Goal: Book appointment/travel/reservation

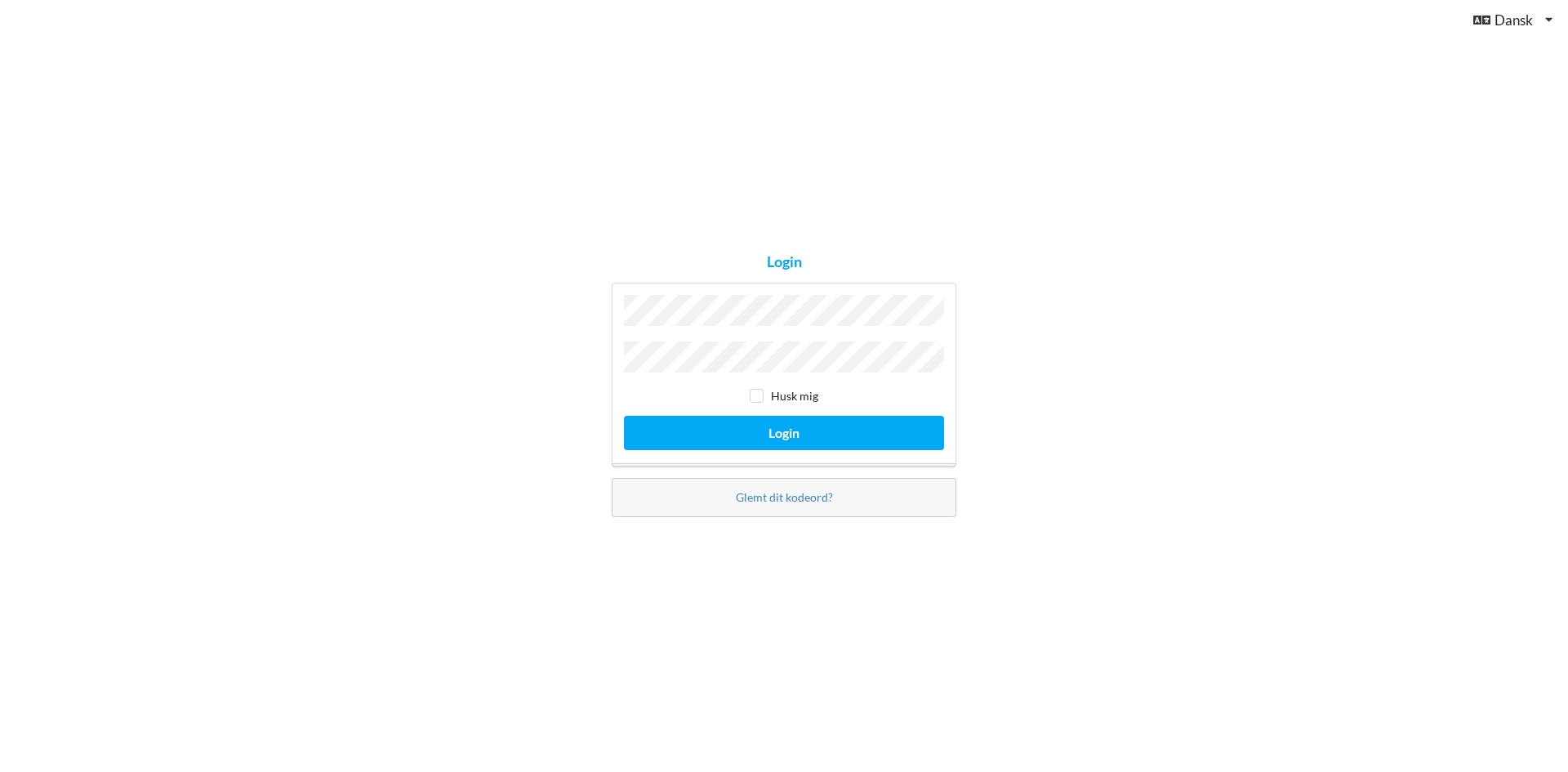
click at [624, 416] on button "Login" at bounding box center [784, 432] width 320 height 34
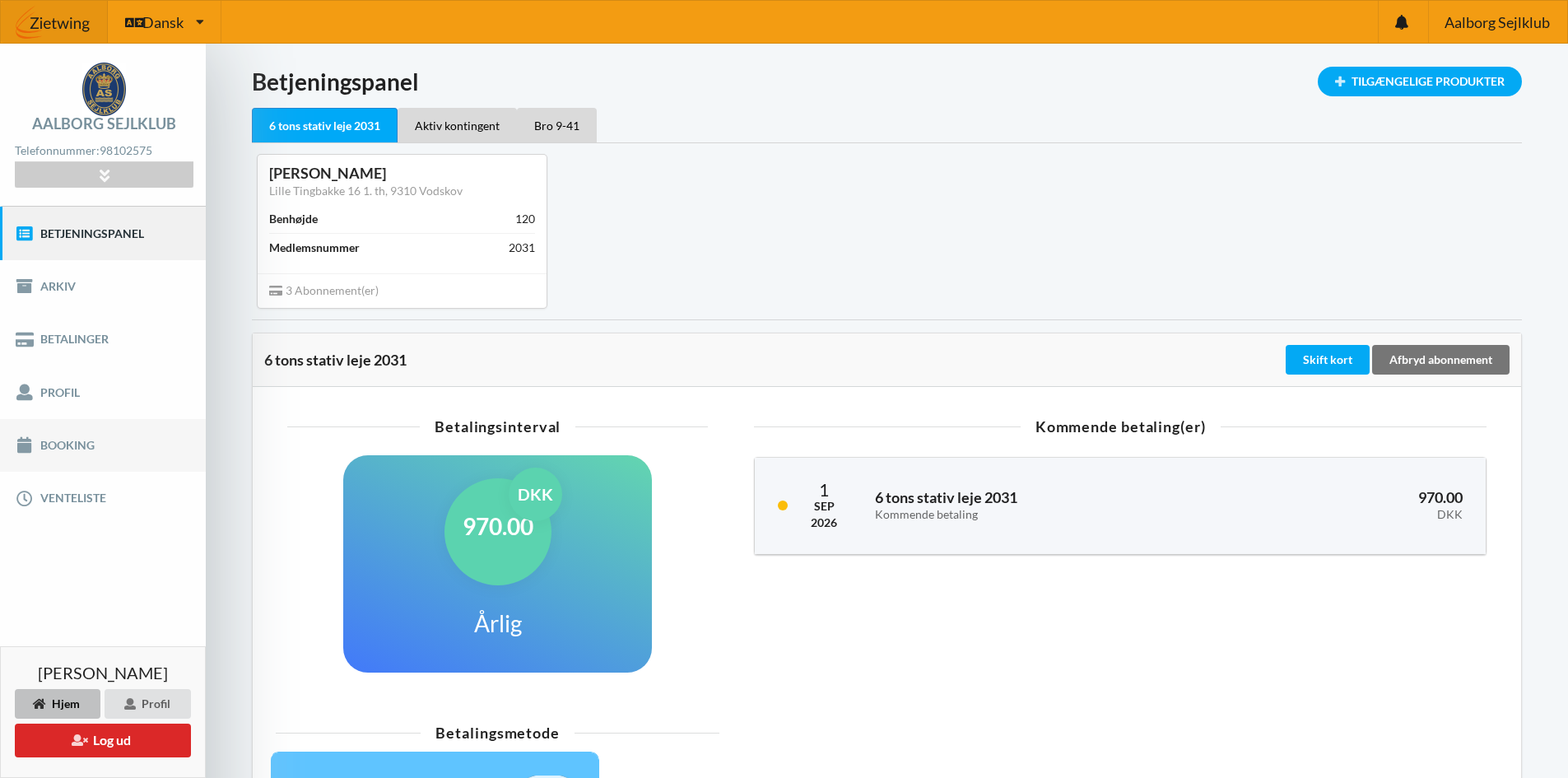
click at [82, 443] on link "Booking" at bounding box center [103, 446] width 206 height 53
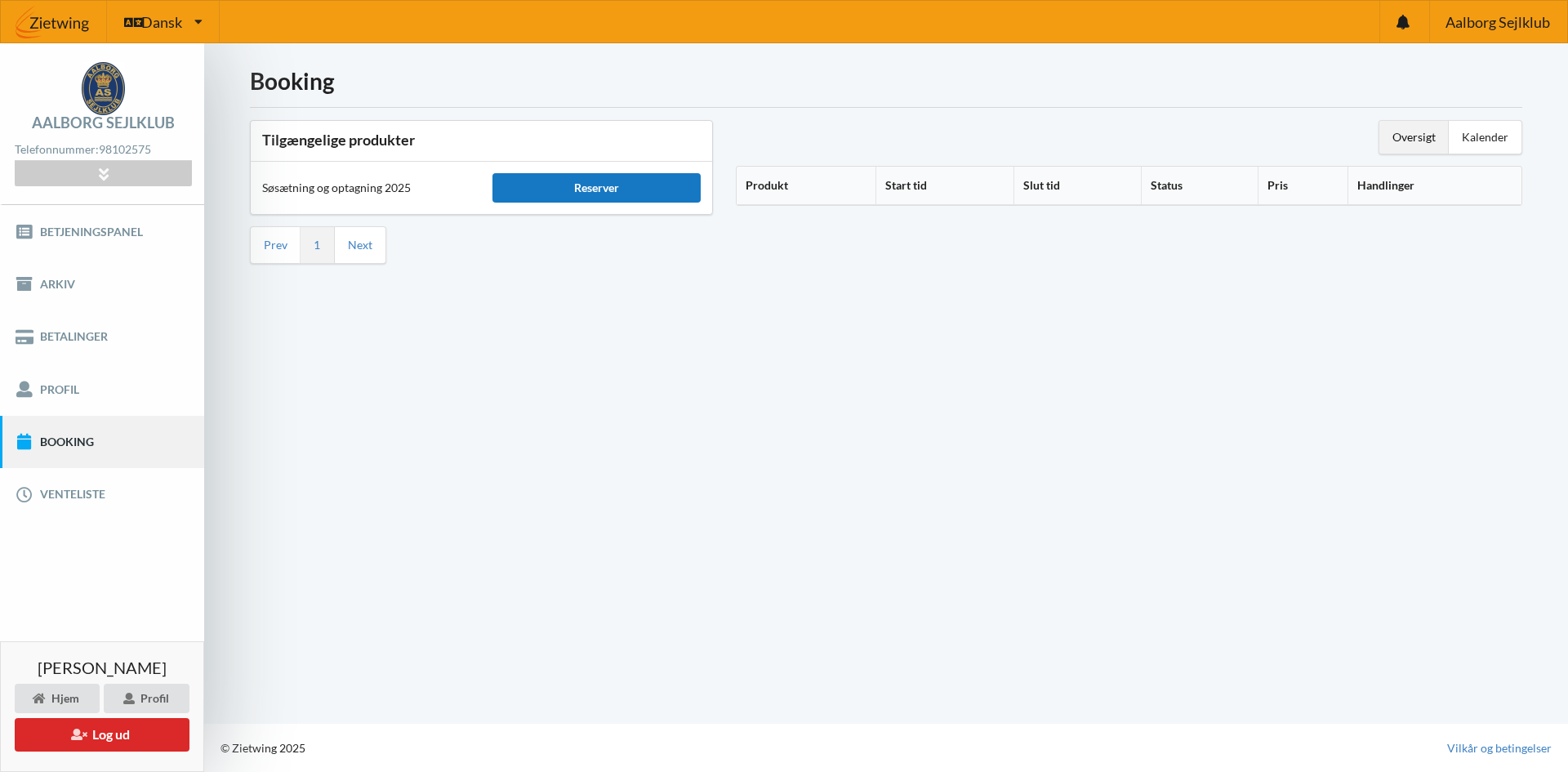
click at [665, 185] on div "Reserver" at bounding box center [596, 188] width 208 height 30
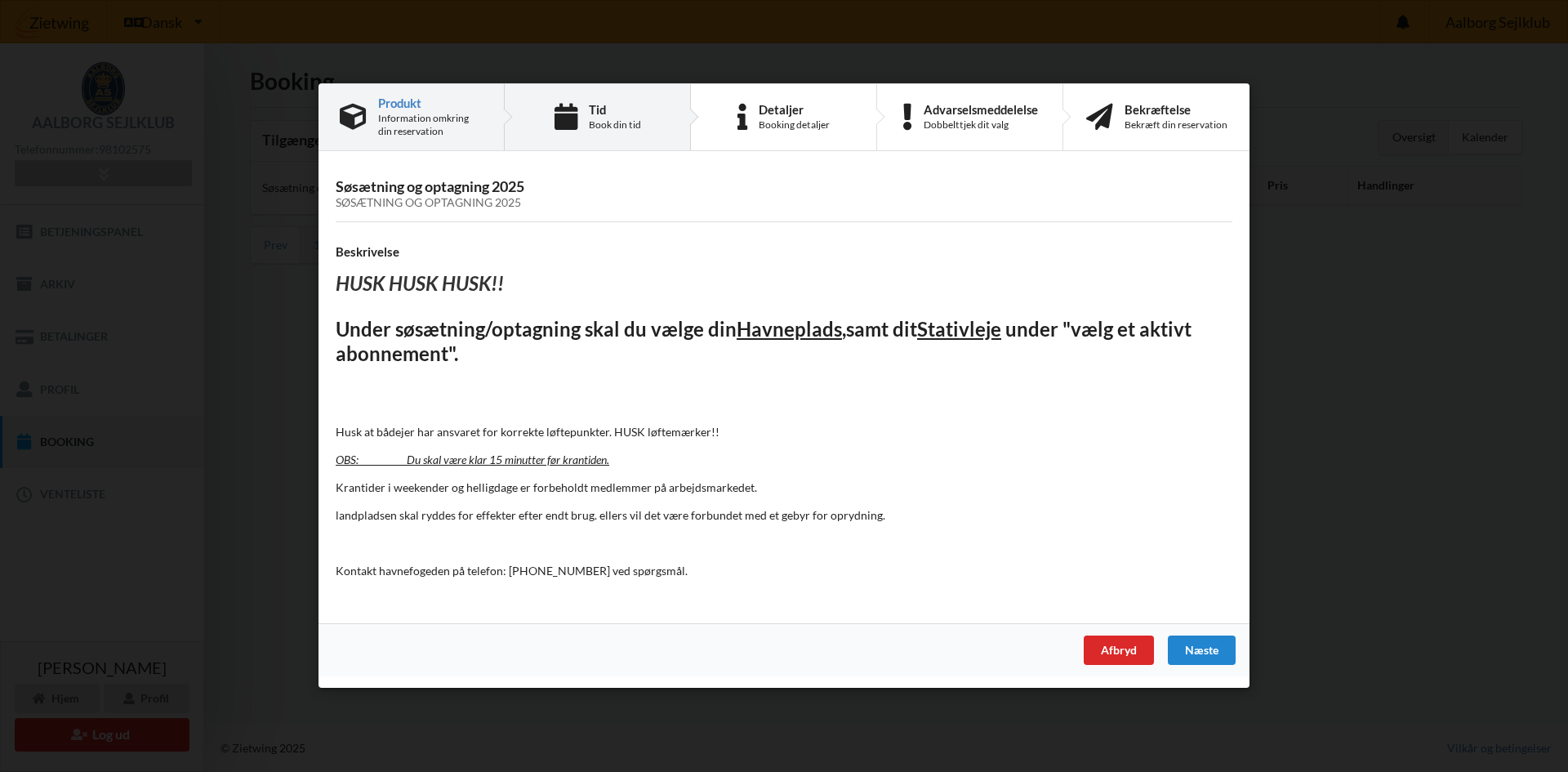
click at [629, 120] on div "Book din tid" at bounding box center [615, 125] width 53 height 13
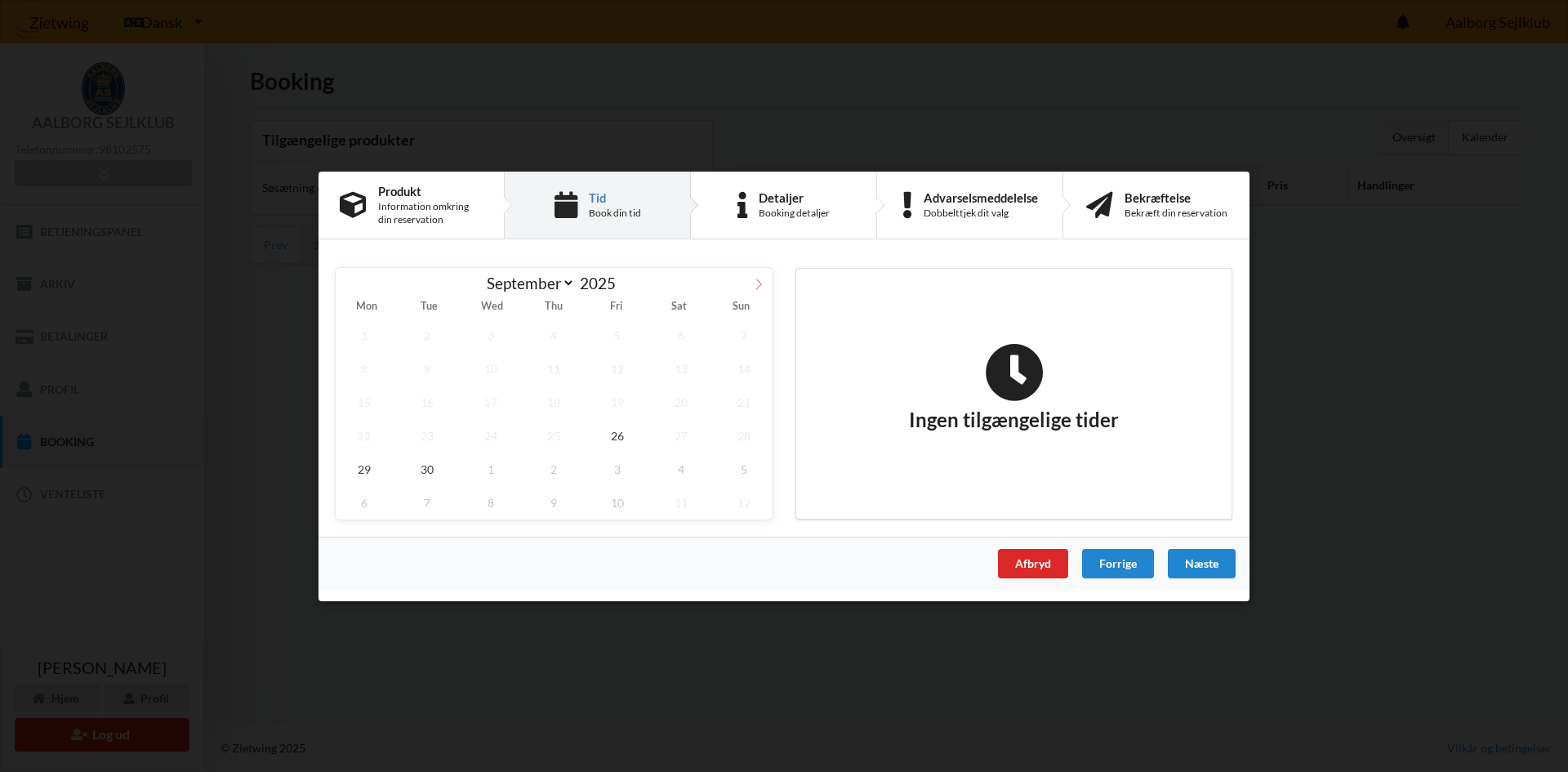
click at [756, 281] on icon at bounding box center [759, 283] width 11 height 11
select select "9"
click at [563, 404] on span "16" at bounding box center [555, 401] width 57 height 34
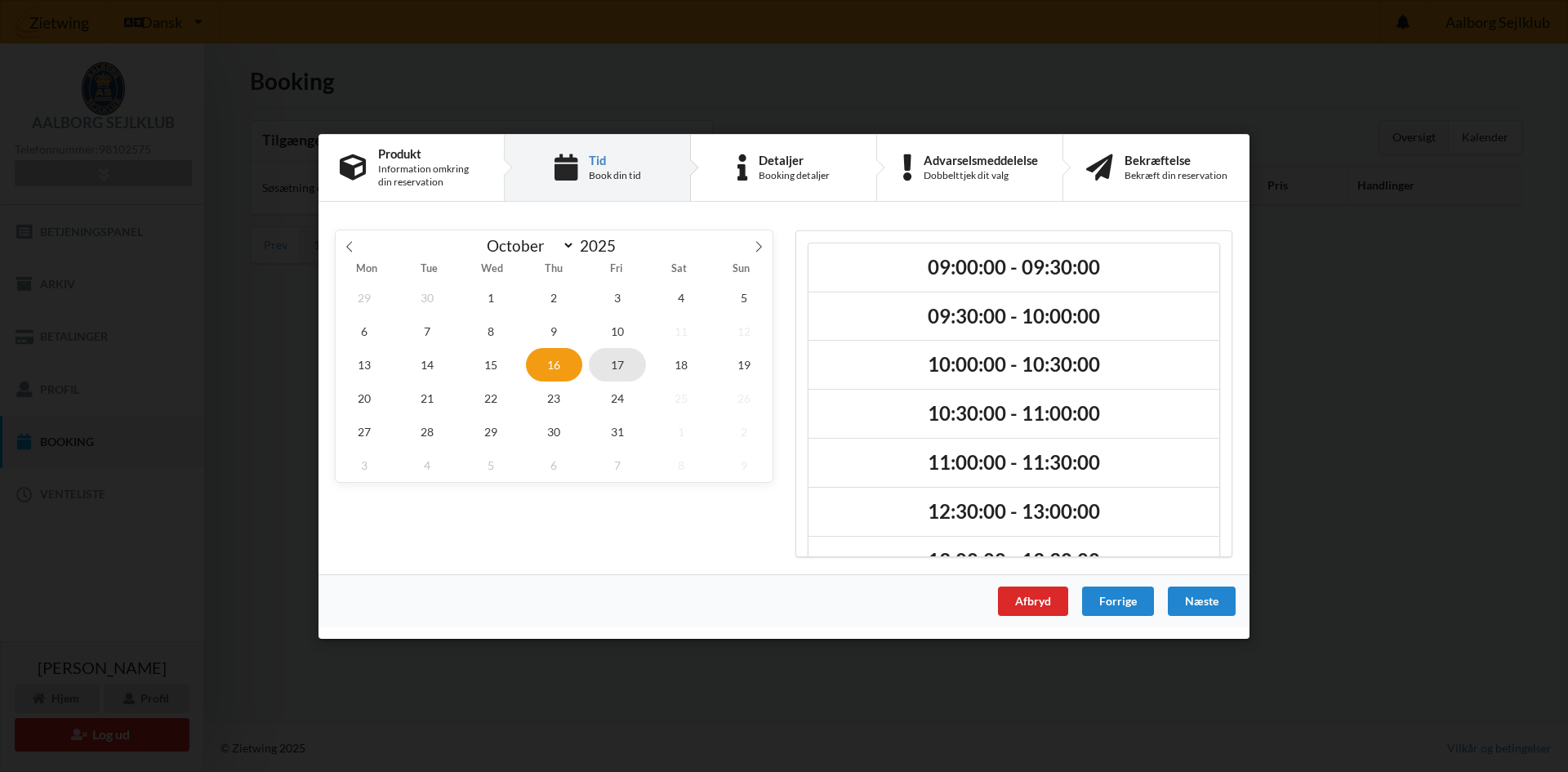
click at [623, 368] on span "17" at bounding box center [618, 363] width 57 height 34
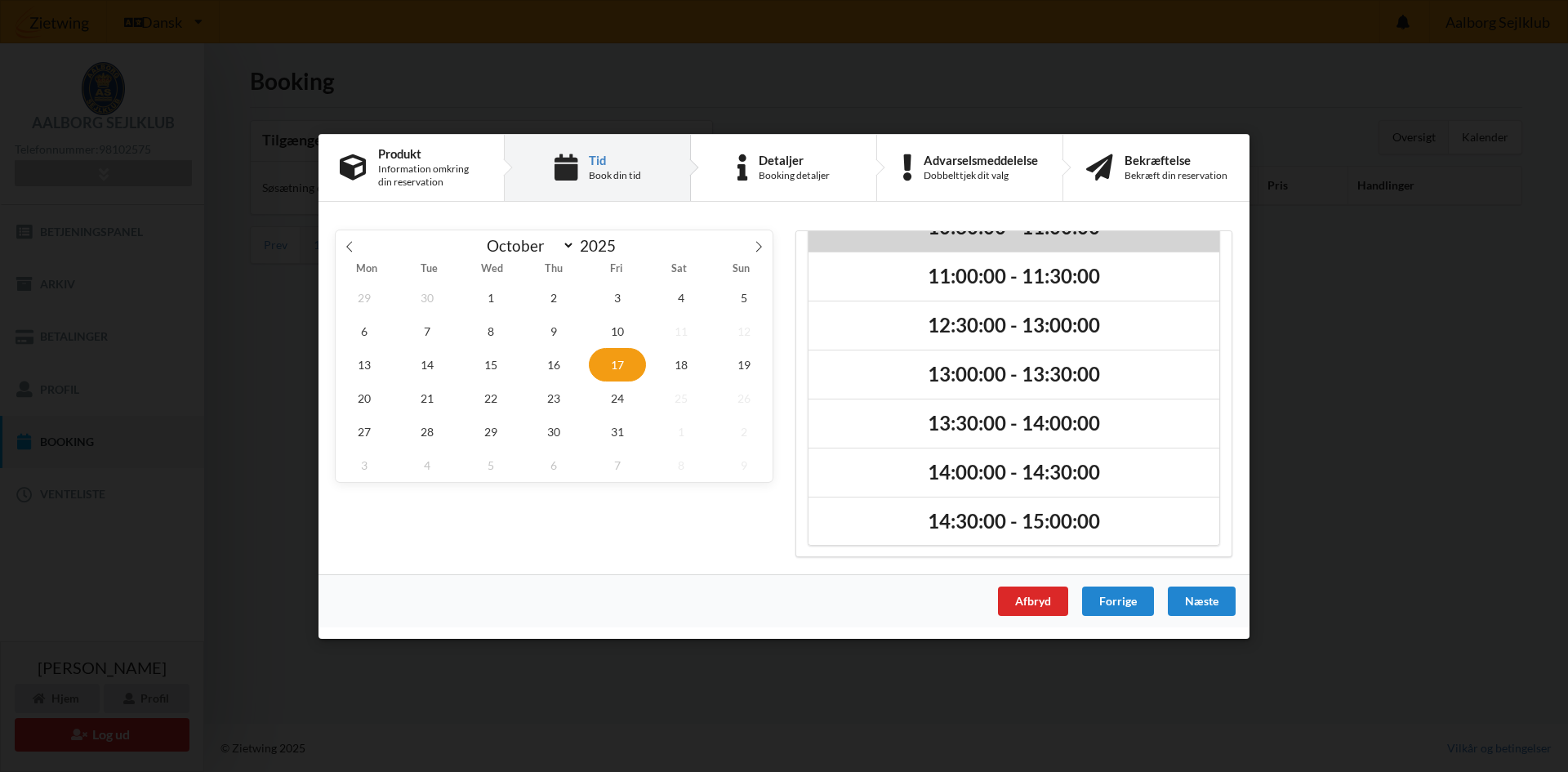
scroll to position [138, 0]
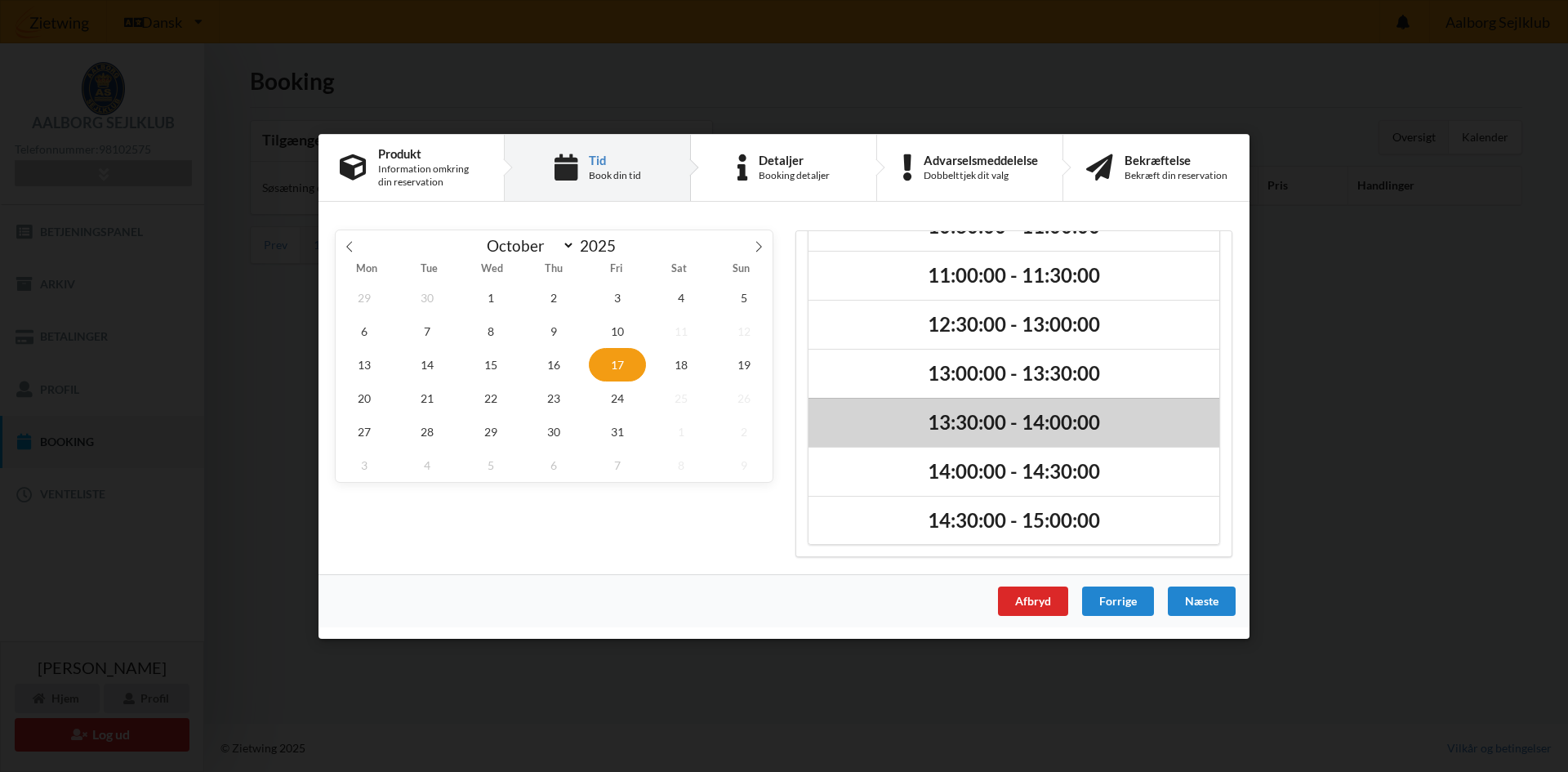
click at [980, 417] on h2 "13:30:00 - 14:00:00" at bounding box center [1013, 423] width 388 height 25
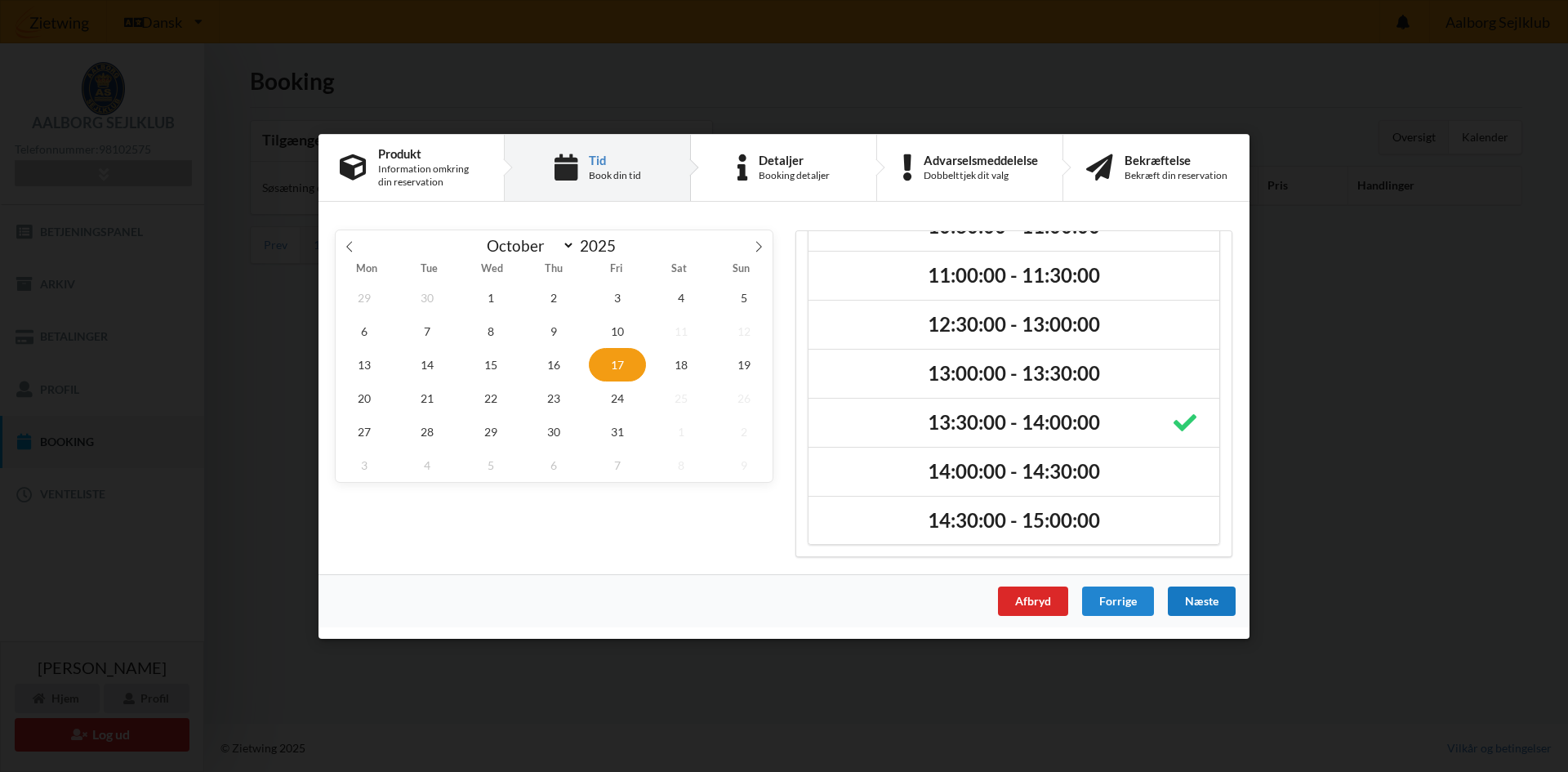
click at [1184, 599] on div "Næste" at bounding box center [1201, 601] width 68 height 30
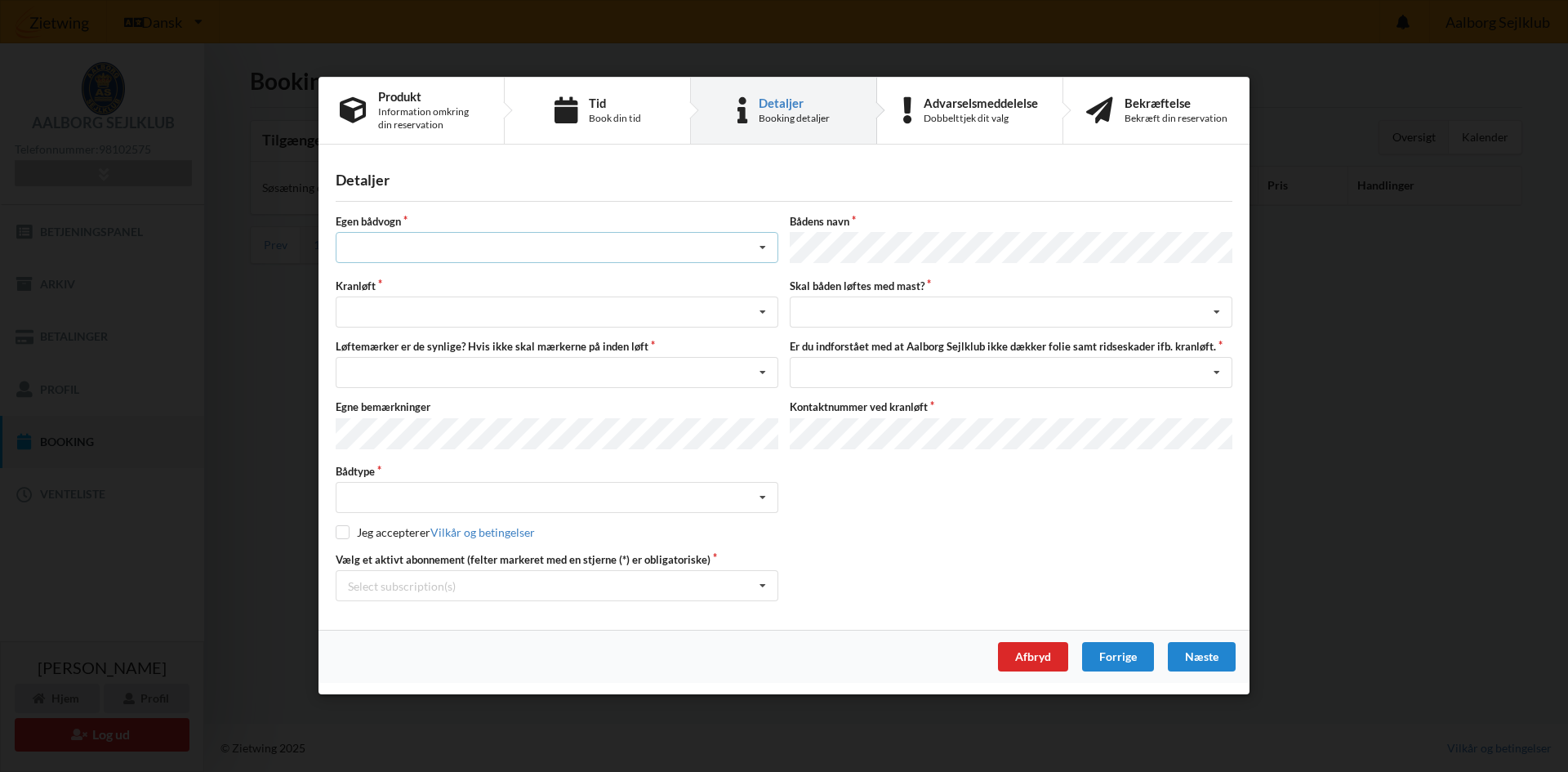
click at [766, 252] on icon at bounding box center [763, 249] width 25 height 30
click at [651, 340] on div "nej" at bounding box center [556, 338] width 441 height 30
click at [767, 314] on icon at bounding box center [763, 313] width 25 height 30
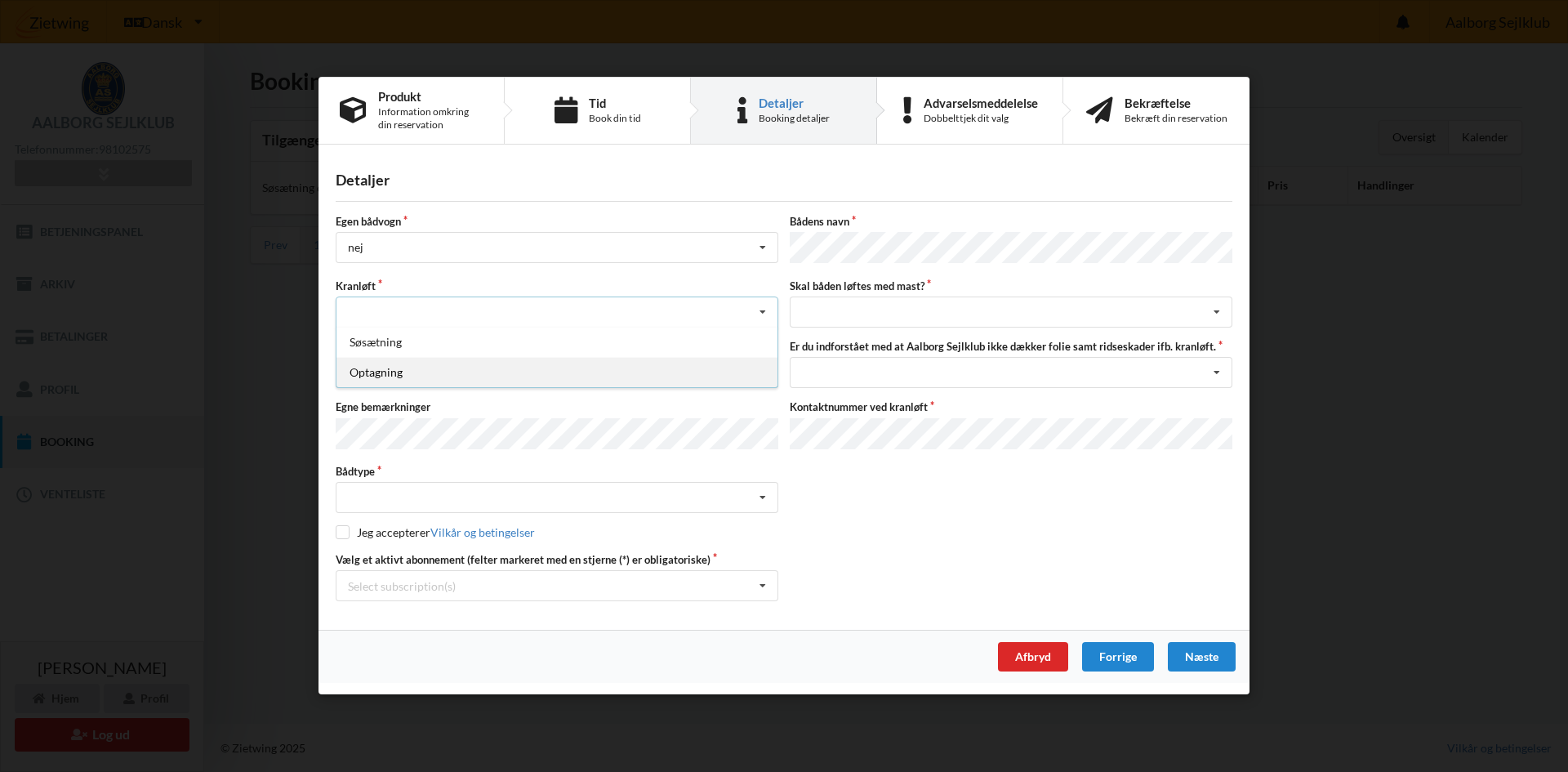
click at [687, 380] on div "Optagning" at bounding box center [556, 372] width 441 height 30
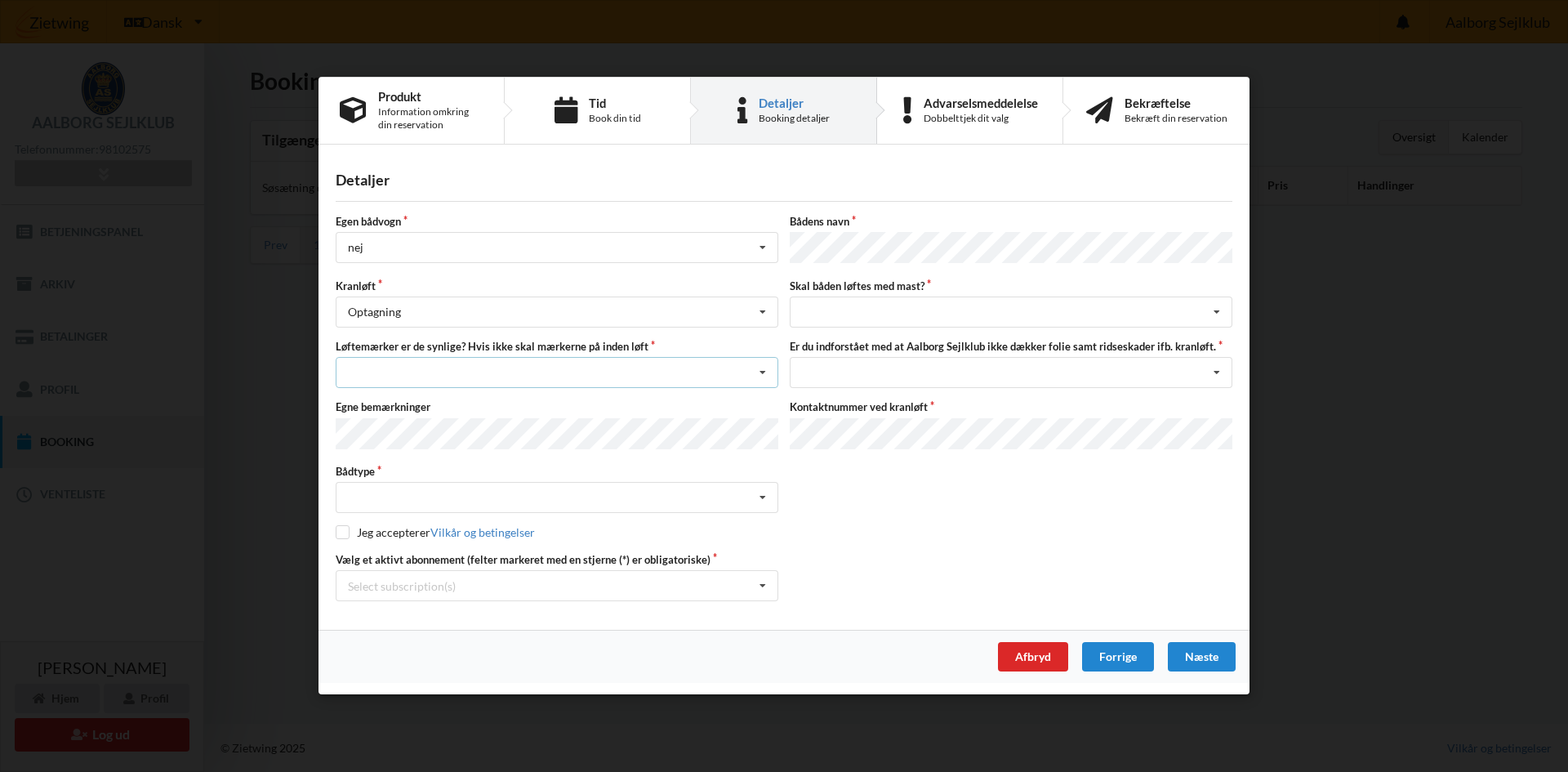
click at [765, 378] on icon at bounding box center [763, 373] width 25 height 30
click at [662, 436] on div "Ja, mine mærker er synlige og intakte" at bounding box center [556, 433] width 441 height 30
click at [767, 491] on icon at bounding box center [763, 498] width 25 height 30
click at [645, 546] on div "Sejlbåd" at bounding box center [556, 558] width 441 height 30
click at [341, 531] on input "checkbox" at bounding box center [342, 532] width 14 height 14
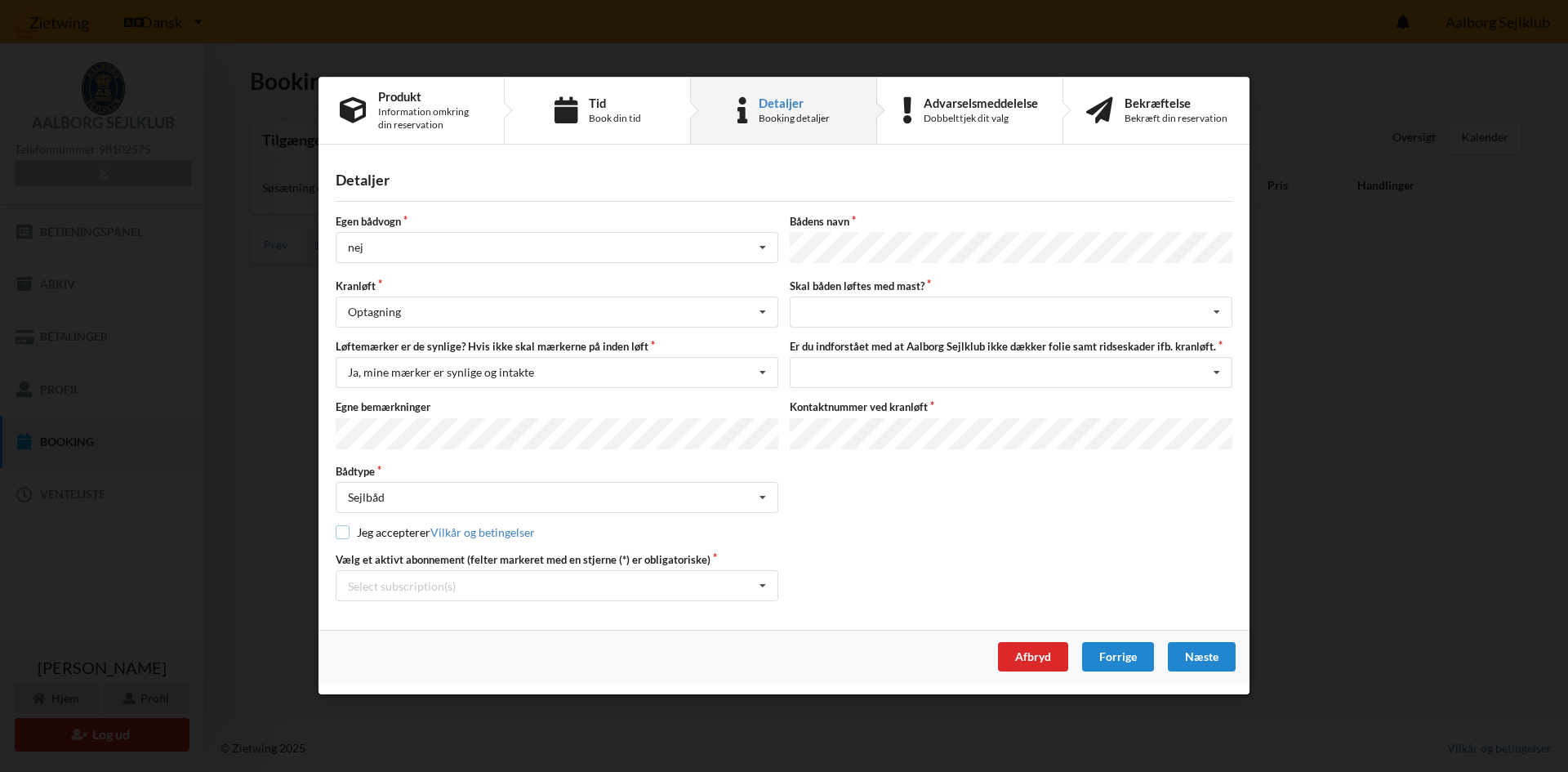
checkbox input "true"
click at [488, 581] on div "Select subscription(s) * 6 tons stativ leje 2031 Aktiv kontingent * Bro 9-41" at bounding box center [556, 587] width 442 height 31
click at [396, 617] on div "* 6 tons stativ leje 2031" at bounding box center [556, 616] width 441 height 30
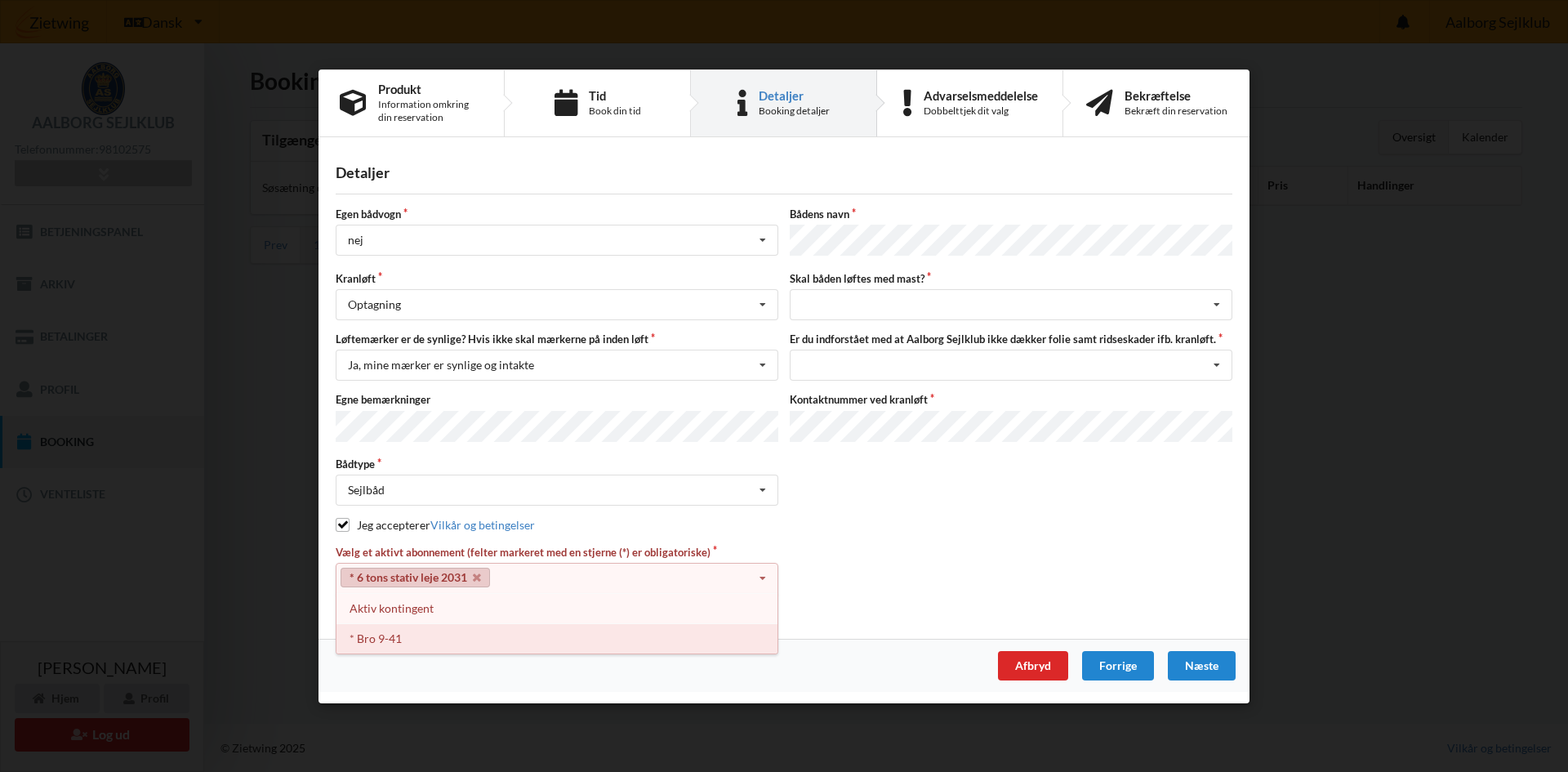
click at [418, 638] on div "* Bro 9-41" at bounding box center [556, 637] width 441 height 30
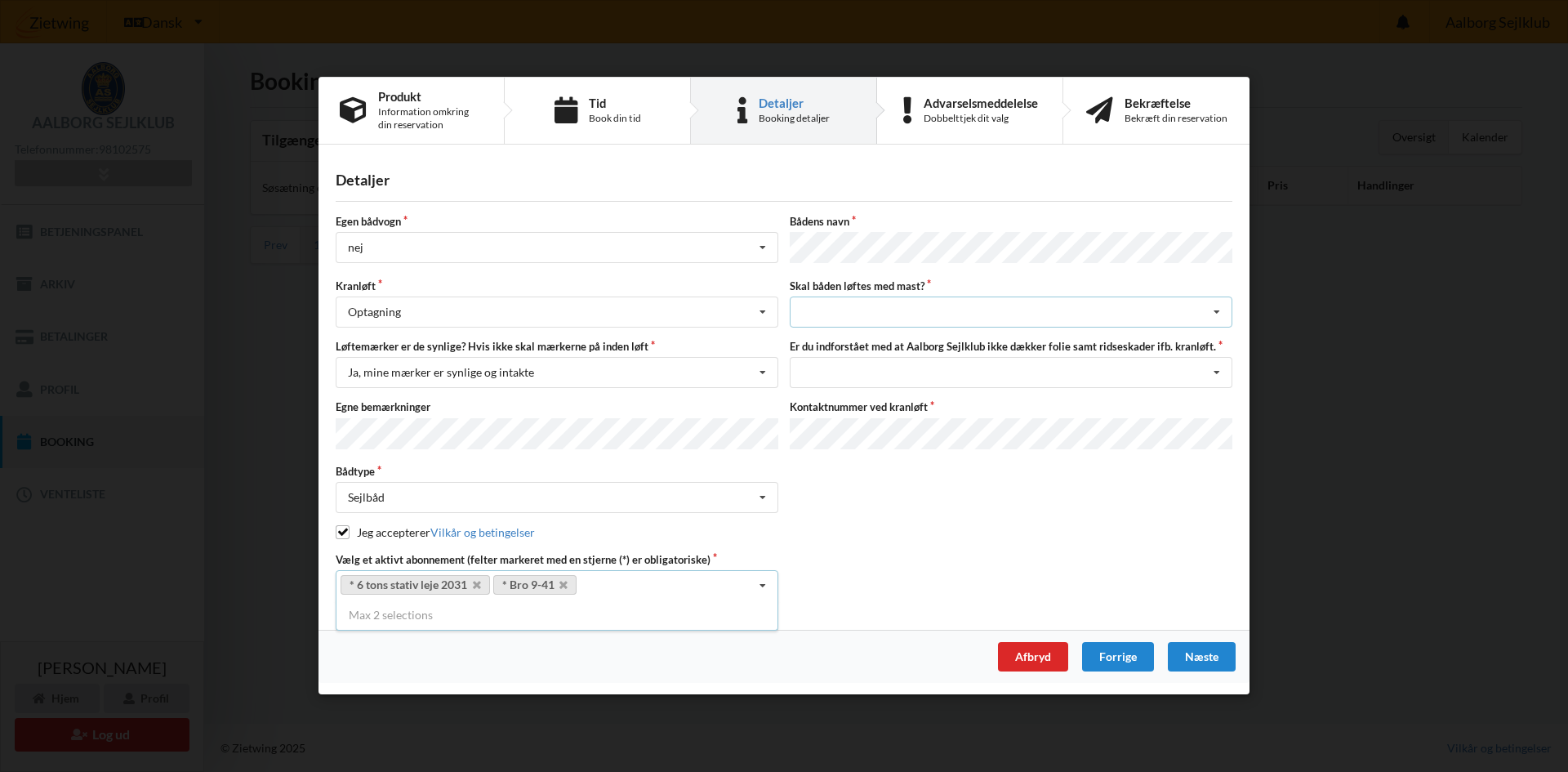
click at [923, 310] on div "intet valg ja nej" at bounding box center [1010, 313] width 442 height 31
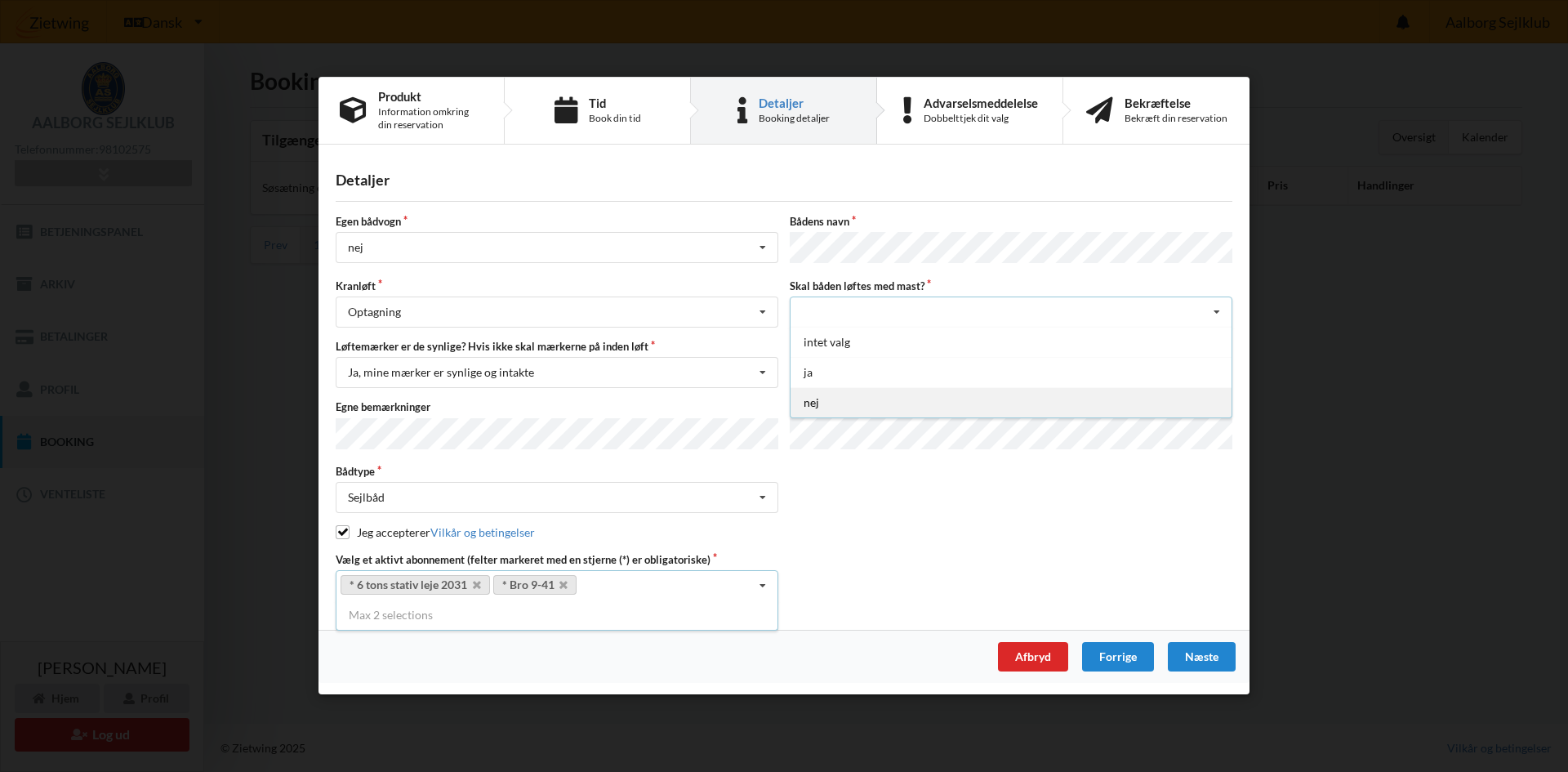
click at [866, 408] on div "nej" at bounding box center [1010, 403] width 441 height 30
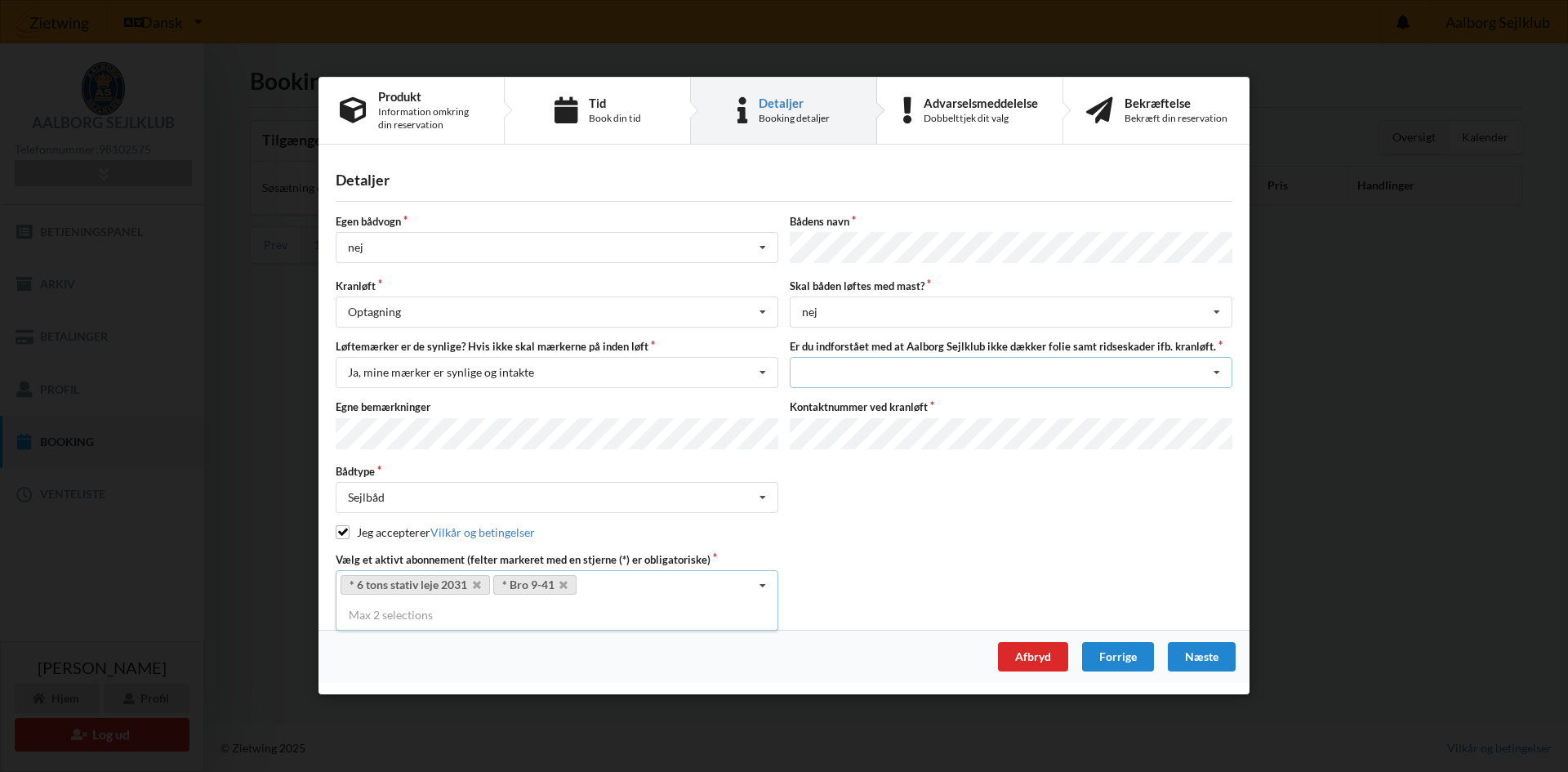
click at [1022, 370] on div "Jeg har tæpper med og tager selv ansvaret for eventuelle folie samt ridseskader…" at bounding box center [1010, 373] width 442 height 31
click at [912, 408] on div "Jeg har tæpper med og tager selv ansvaret for eventuelle folie samt ridseskader" at bounding box center [1010, 403] width 441 height 30
click at [1201, 656] on div "Næste" at bounding box center [1201, 657] width 68 height 30
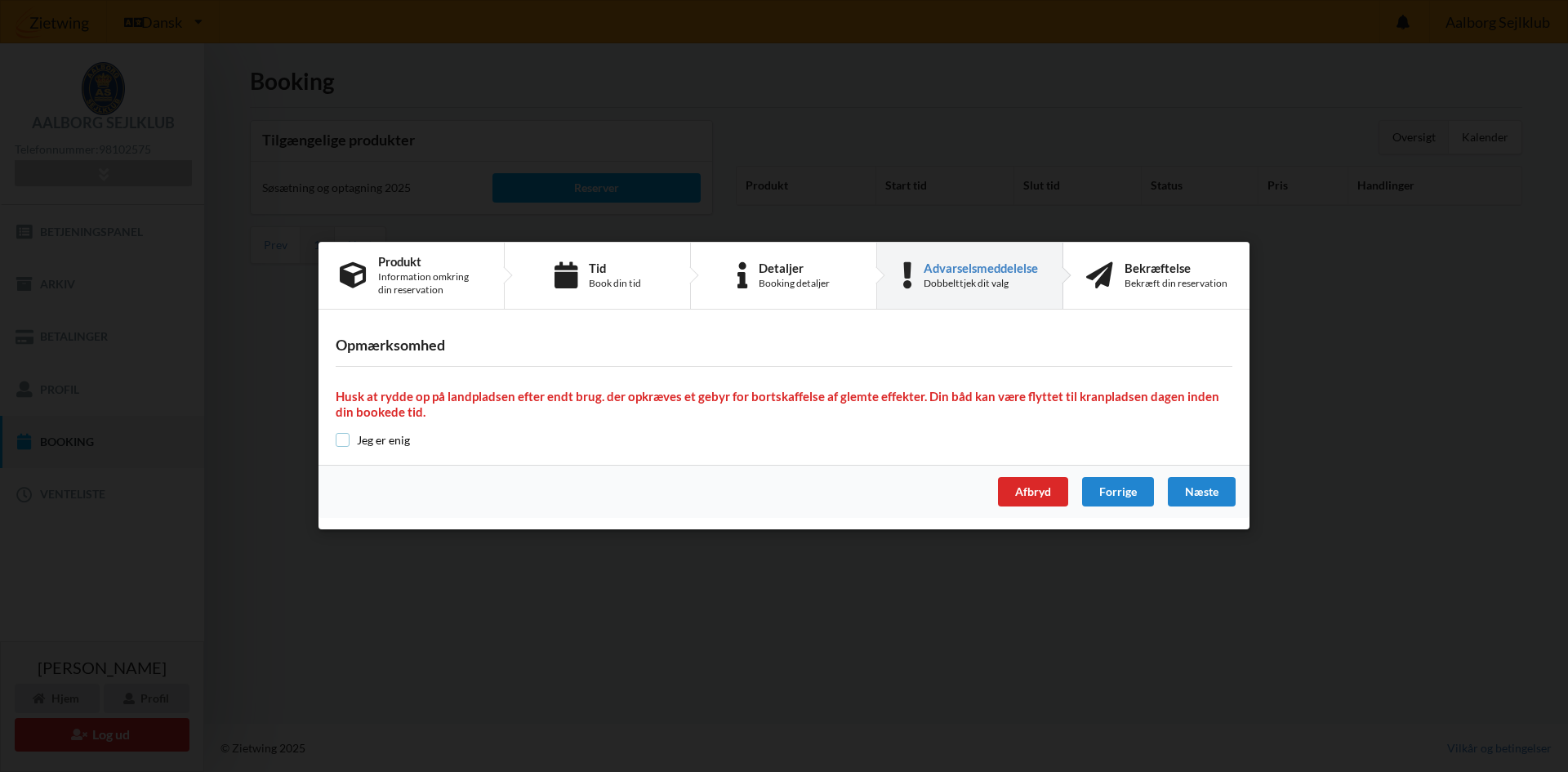
click at [341, 437] on input "checkbox" at bounding box center [342, 440] width 14 height 14
checkbox input "true"
click at [1199, 493] on div "Næste" at bounding box center [1201, 492] width 68 height 30
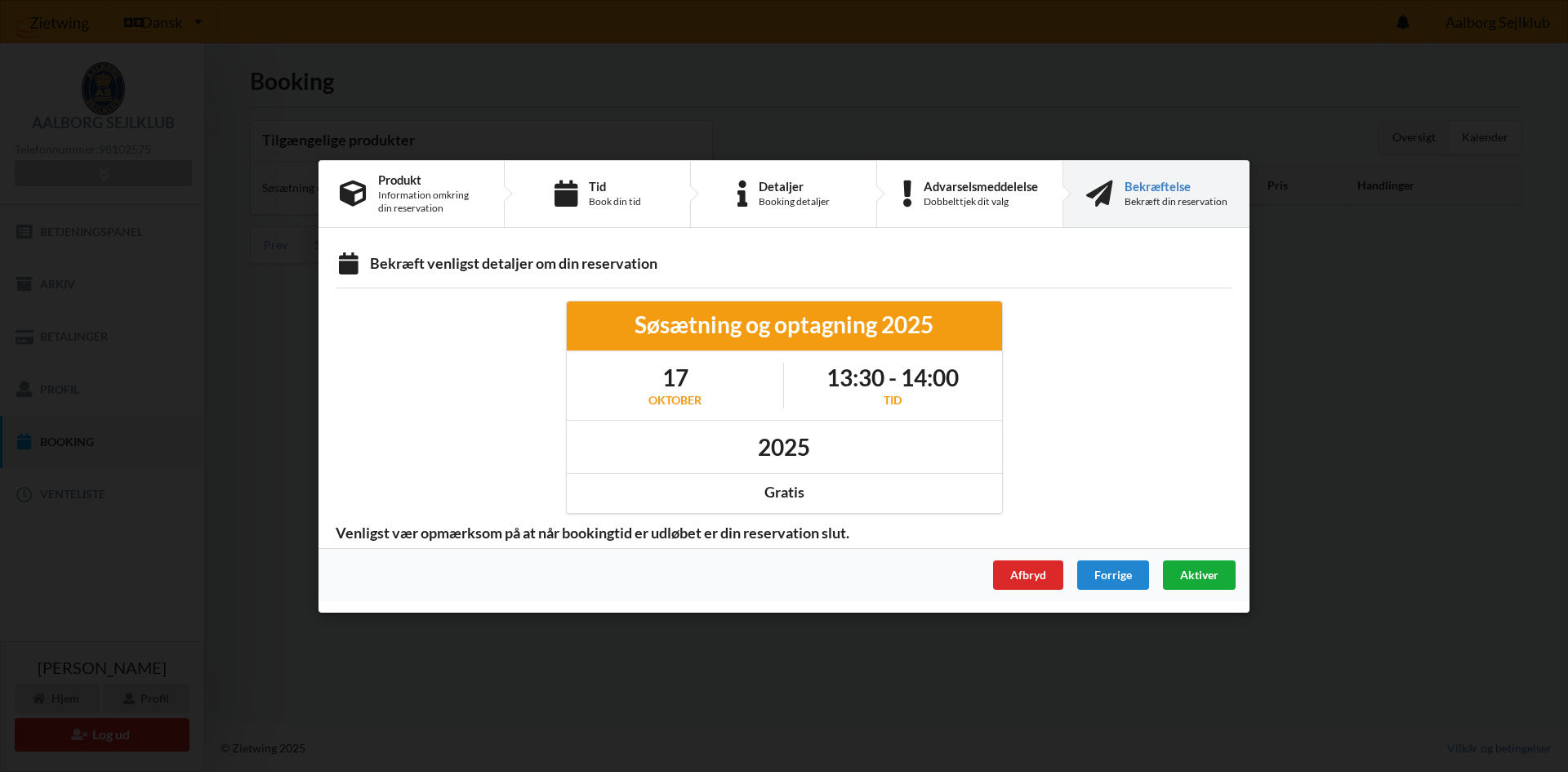
click at [1193, 575] on span "Aktiver" at bounding box center [1199, 573] width 39 height 14
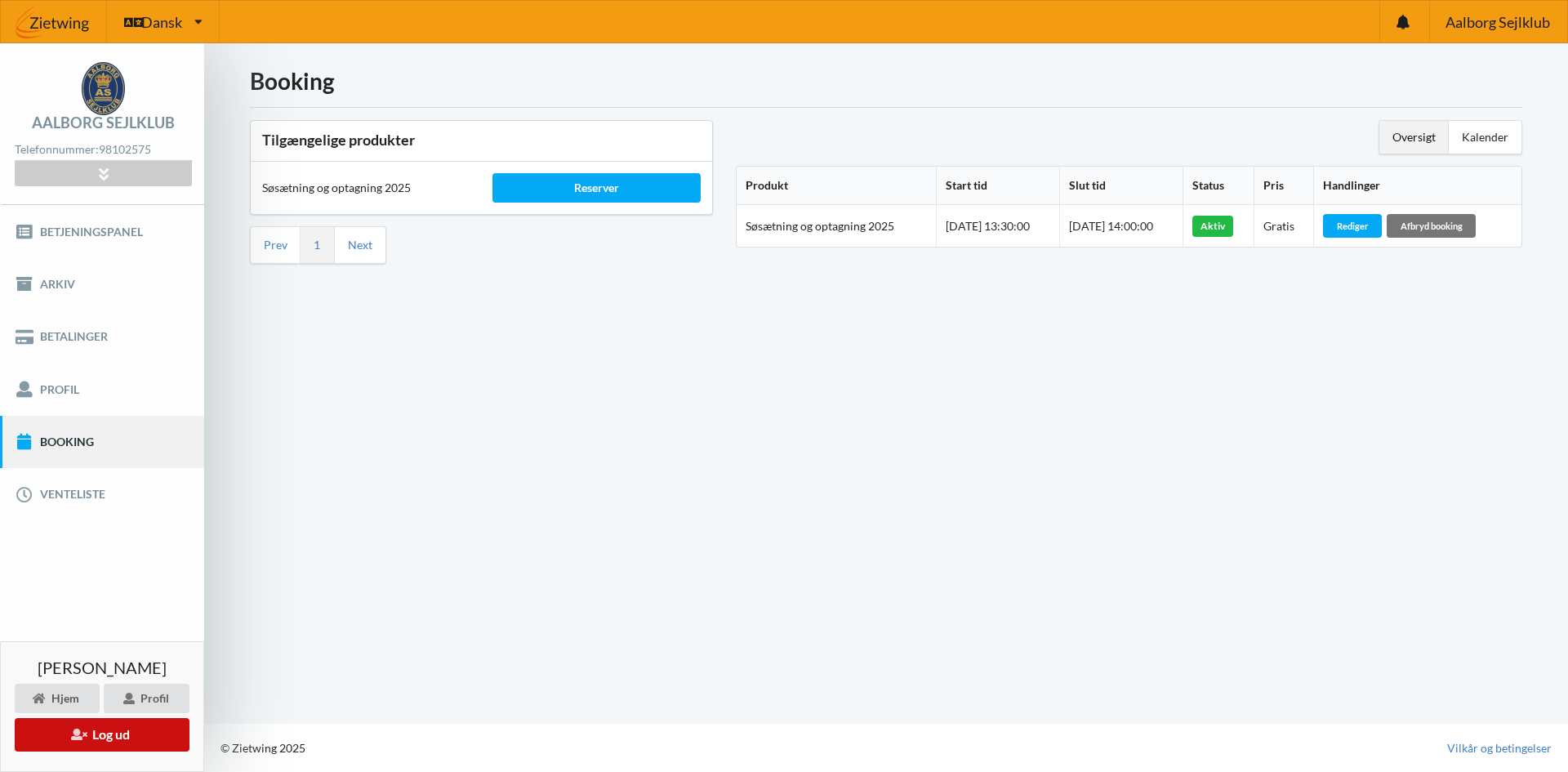
click at [117, 734] on button "Log ud" at bounding box center [102, 734] width 175 height 34
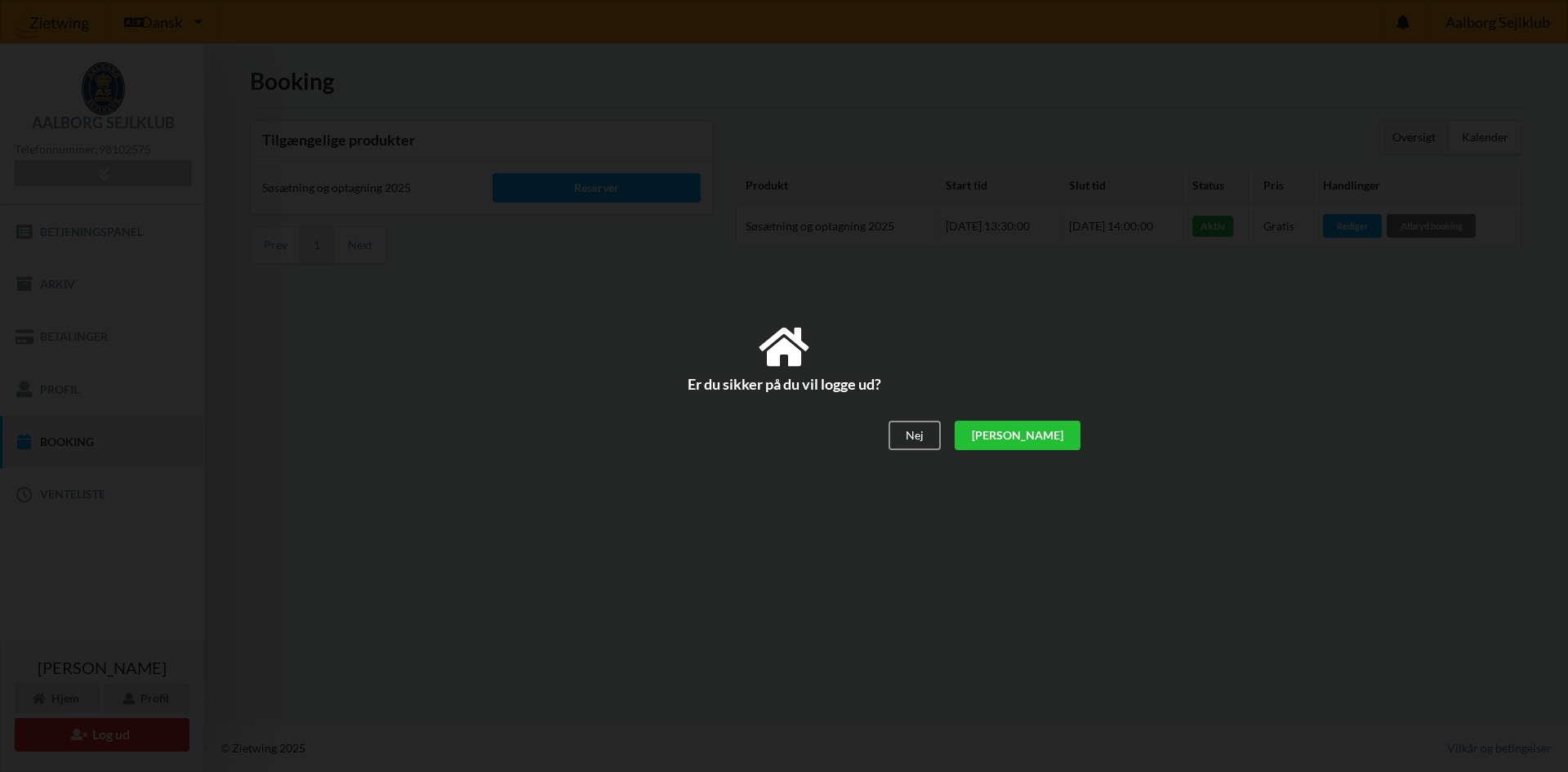
click at [1046, 440] on div "[PERSON_NAME]" at bounding box center [1017, 436] width 126 height 30
